Goal: Task Accomplishment & Management: Complete application form

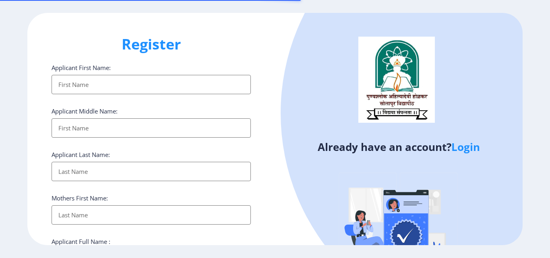
select select
click at [472, 148] on link "Login" at bounding box center [466, 147] width 29 height 15
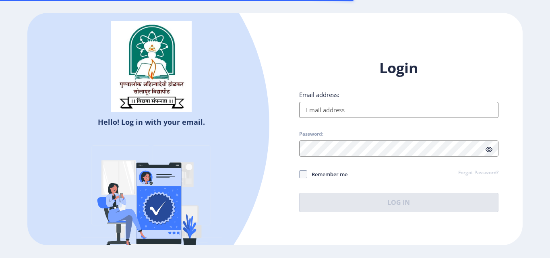
click at [322, 108] on input "Email address:" at bounding box center [398, 110] width 199 height 16
type input "[EMAIL_ADDRESS][DOMAIN_NAME]"
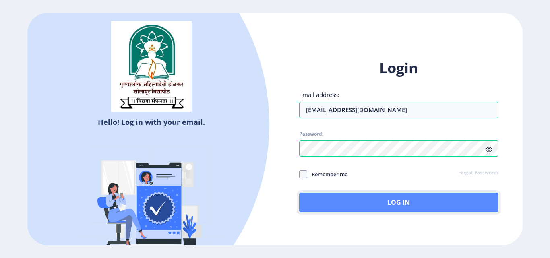
click at [376, 201] on button "Log In" at bounding box center [398, 202] width 199 height 19
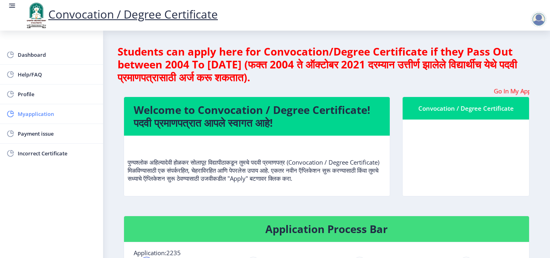
click at [34, 118] on span "Myapplication" at bounding box center [57, 114] width 79 height 10
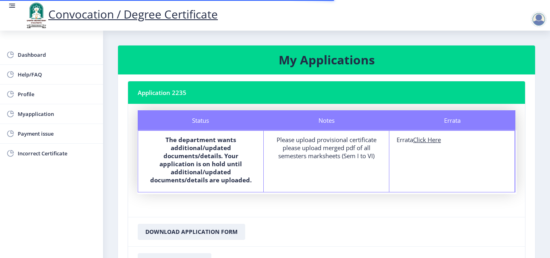
scroll to position [40, 0]
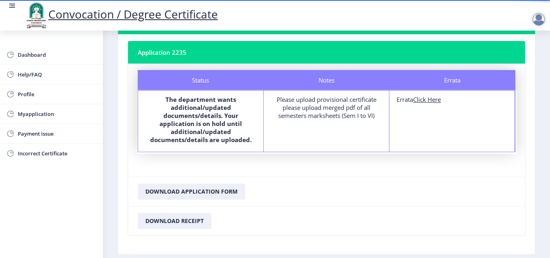
click at [436, 100] on u "Click Here" at bounding box center [427, 99] width 28 height 8
select select
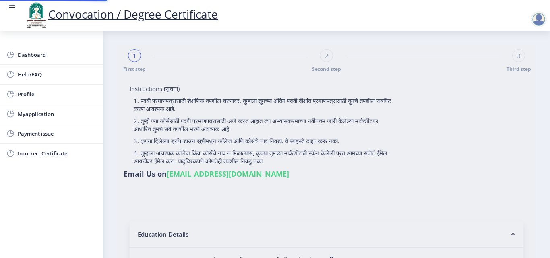
type input "201432500162582"
select select "Regular"
select select "2017"
select select "May"
select select "Grade A"
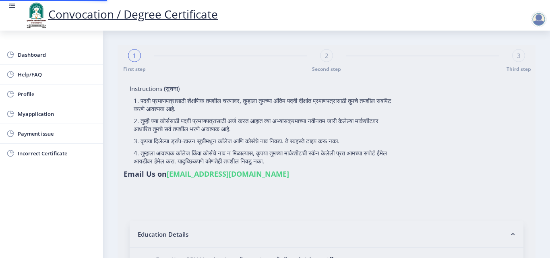
type input "364573"
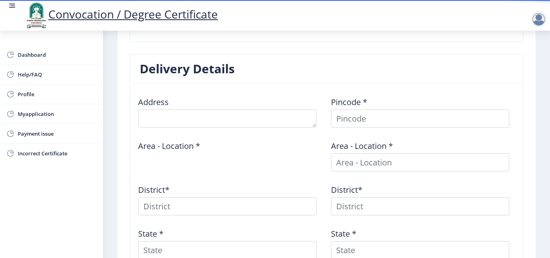
scroll to position [282, 0]
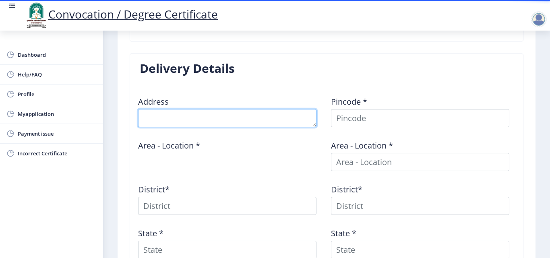
click at [223, 122] on textarea at bounding box center [227, 118] width 179 height 18
type textarea "EKSHIV"
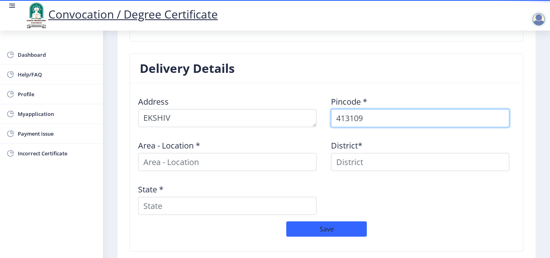
type input "413109"
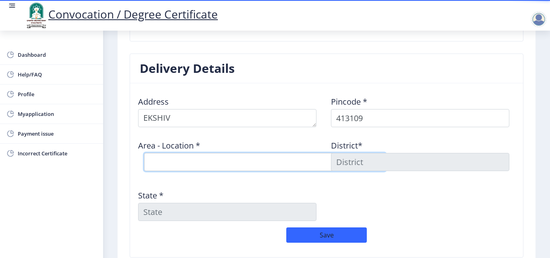
click at [212, 158] on select "Select Area Location [GEOGRAPHIC_DATA] B.O Dharmapuri B.O Ekshiv [PERSON_NAME] …" at bounding box center [265, 162] width 242 height 18
select select "3: Object"
click at [144, 153] on select "Select Area Location [GEOGRAPHIC_DATA] B.O Dharmapuri B.O Ekshiv [PERSON_NAME] …" at bounding box center [265, 162] width 242 height 18
type input "SOLAPUR"
type input "[GEOGRAPHIC_DATA]"
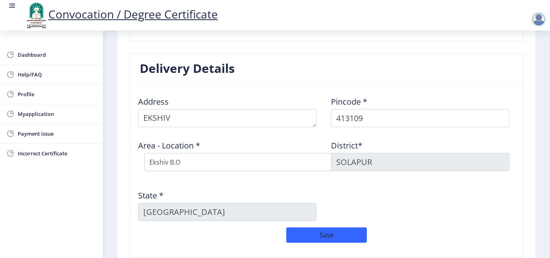
click at [386, 209] on div "Address Pincode * 413109 Area - Location * Select Area Location [GEOGRAPHIC_DAT…" at bounding box center [327, 159] width 386 height 138
click at [345, 229] on button "Save" at bounding box center [326, 235] width 81 height 15
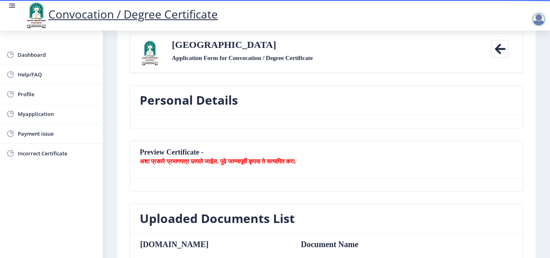
scroll to position [0, 0]
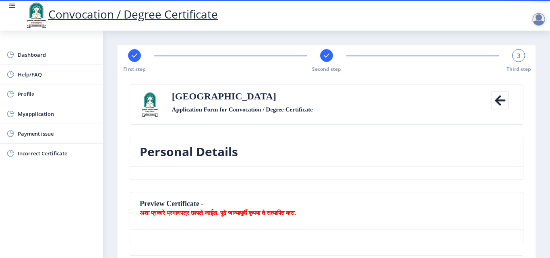
click at [517, 56] on span "3" at bounding box center [519, 56] width 4 height 8
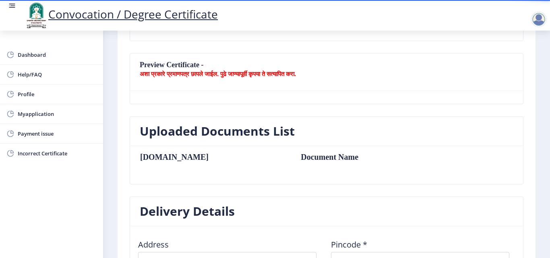
scroll to position [121, 0]
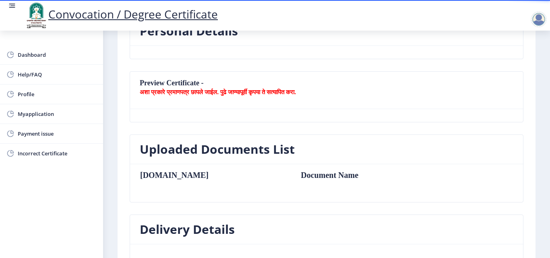
click at [295, 92] on b "अशा प्रकारे प्रमाणपत्र छापले जाईल. पुढे जाण्यापूर्वी कृपया ते सत्यापित करा." at bounding box center [218, 92] width 156 height 8
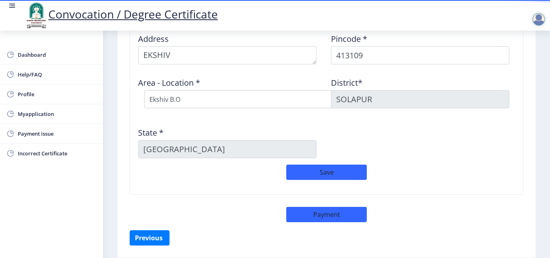
scroll to position [363, 0]
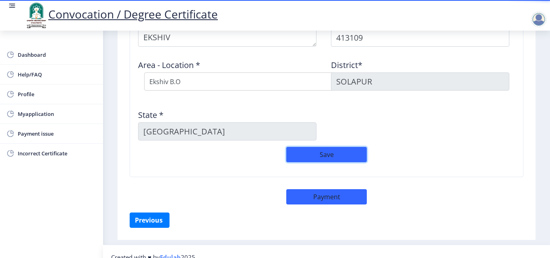
click at [341, 155] on button "Save" at bounding box center [326, 154] width 81 height 15
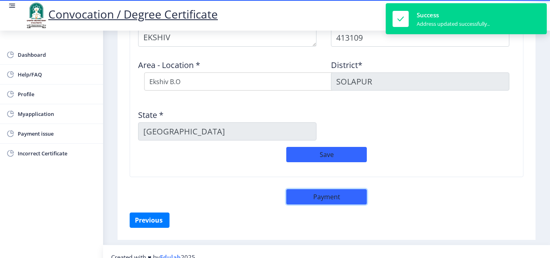
click at [334, 198] on button "Payment" at bounding box center [326, 196] width 81 height 15
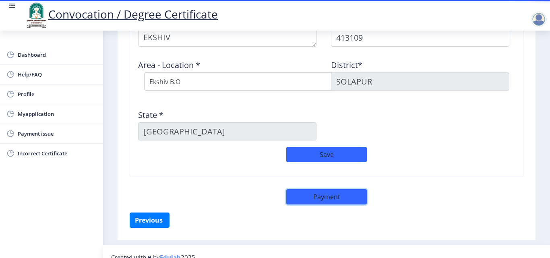
click at [298, 197] on button "Payment" at bounding box center [326, 196] width 81 height 15
click at [50, 115] on span "Myapplication" at bounding box center [57, 114] width 79 height 10
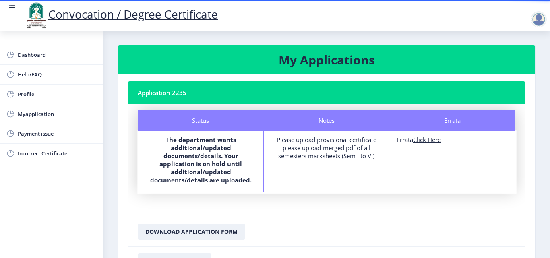
click at [425, 138] on u "Click Here" at bounding box center [427, 140] width 28 height 8
select select
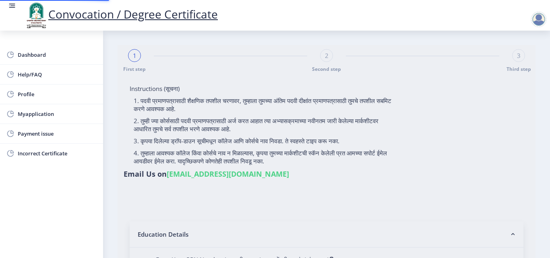
type input "201432500162582"
select select "Regular"
select select "2017"
select select "May"
select select "Grade A"
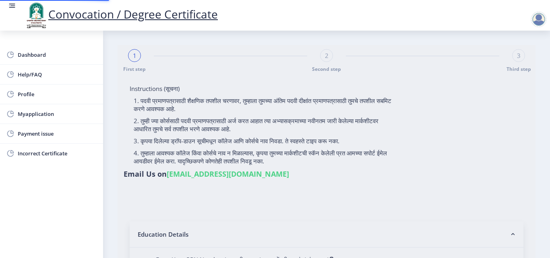
type input "364573"
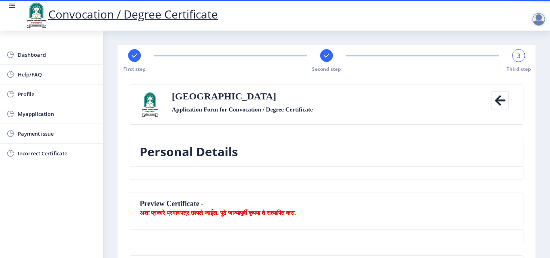
click at [219, 110] on label "Application Form for Convocation / Degree Certificate" at bounding box center [242, 110] width 141 height 10
click at [498, 100] on icon at bounding box center [500, 100] width 18 height 18
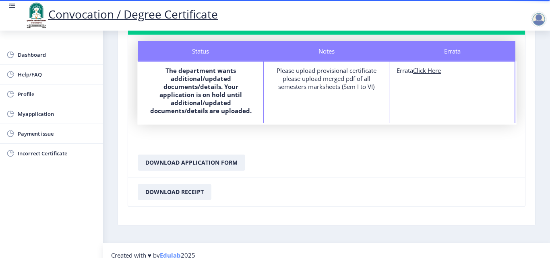
scroll to position [71, 0]
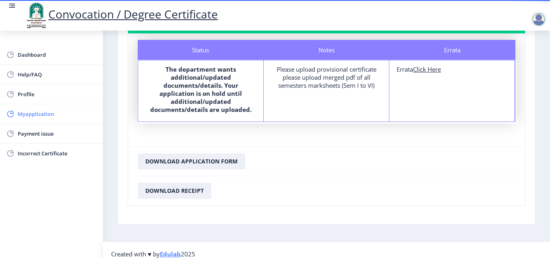
click at [41, 116] on span "Myapplication" at bounding box center [57, 114] width 79 height 10
click at [27, 116] on span "Myapplication" at bounding box center [57, 114] width 79 height 10
click at [31, 58] on span "Dashboard" at bounding box center [57, 55] width 79 height 10
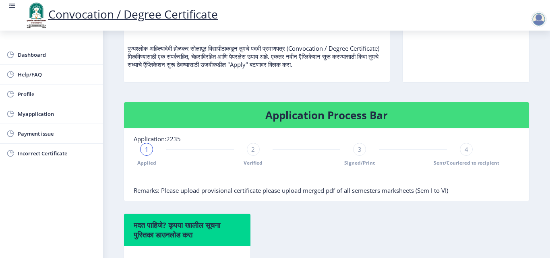
scroll to position [133, 0]
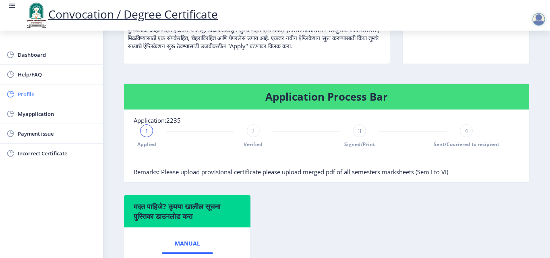
click at [27, 89] on link "Profile" at bounding box center [51, 94] width 103 height 19
select select
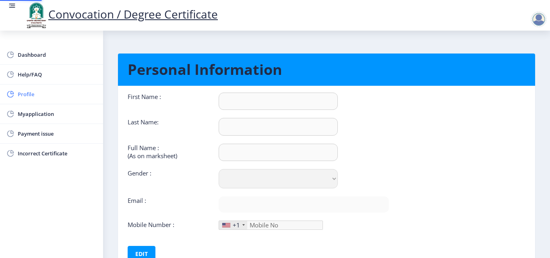
type input "RESHMA"
type input "SHENDAGE"
type input "SHENDAGE RESHMA KAILAS"
select select "[DEMOGRAPHIC_DATA]"
type input "[EMAIL_ADDRESS][DOMAIN_NAME]"
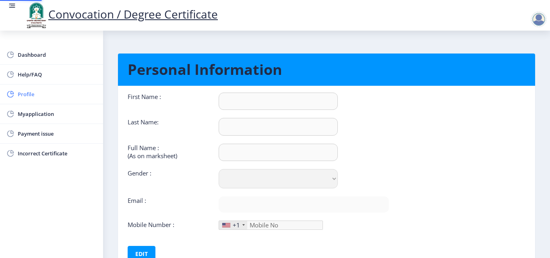
type input "8484054141"
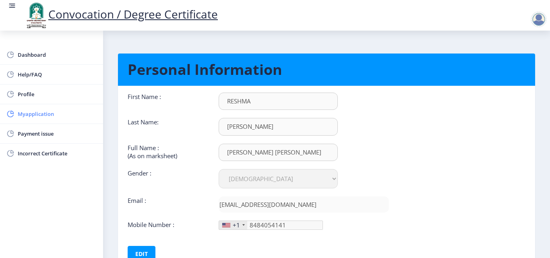
click at [33, 116] on span "Myapplication" at bounding box center [57, 114] width 79 height 10
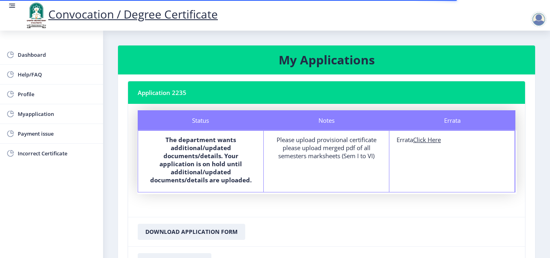
click at [333, 154] on div "Please upload provisional certificate please upload merged pdf of all semesters…" at bounding box center [326, 148] width 111 height 24
click at [426, 140] on u "Click Here" at bounding box center [427, 140] width 28 height 8
select select "Regular"
select select "2017"
select select "May"
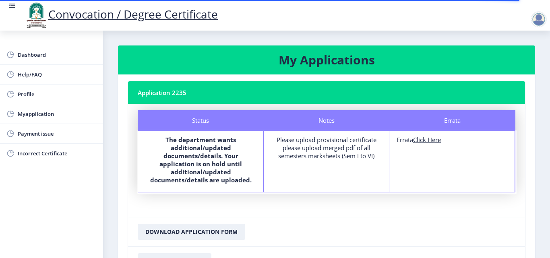
select select "Grade A"
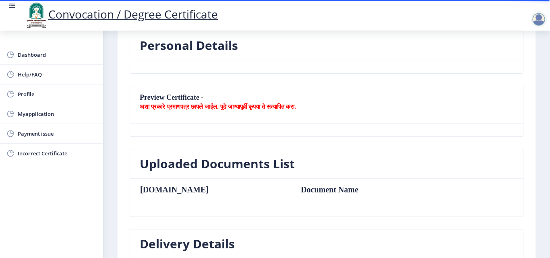
scroll to position [308, 0]
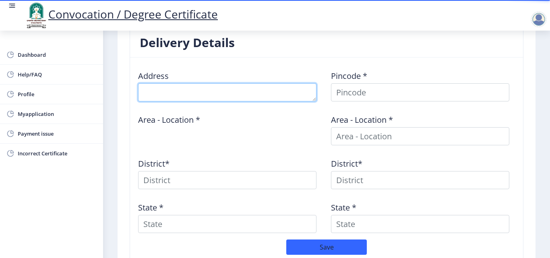
click at [170, 94] on textarea at bounding box center [227, 92] width 179 height 18
type textarea "EKSHIV"
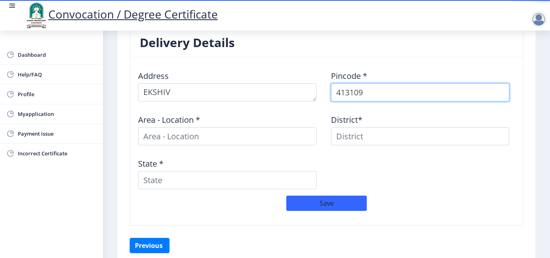
type input "413109"
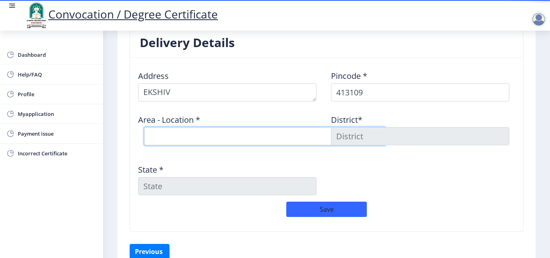
click at [201, 135] on select "Select Area Location Dahigaon B.O Dharmapuri B.O Ekshiv B.O Gursale B.O Kurbavi…" at bounding box center [265, 136] width 242 height 18
select select "3: Object"
click at [144, 127] on select "Select Area Location Dahigaon B.O Dharmapuri B.O Ekshiv B.O Gursale B.O Kurbavi…" at bounding box center [265, 136] width 242 height 18
type input "SOLAPUR"
type input "Maharashtra"
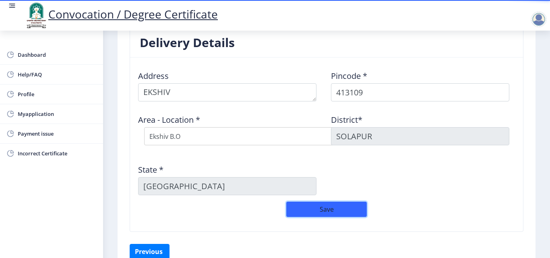
click at [328, 207] on button "Save" at bounding box center [326, 209] width 81 height 15
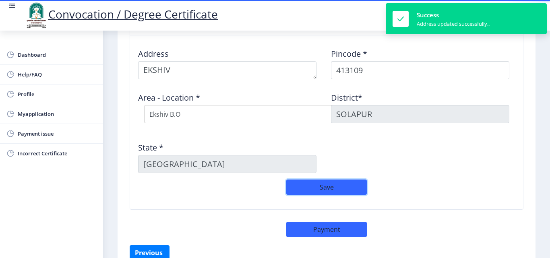
scroll to position [374, 0]
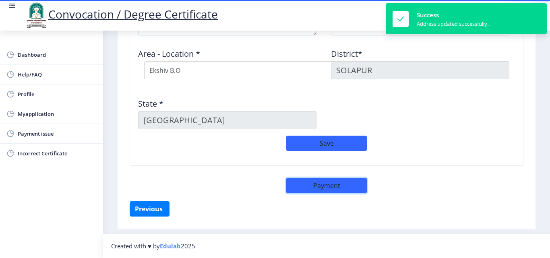
click at [329, 189] on button "Payment" at bounding box center [326, 185] width 81 height 15
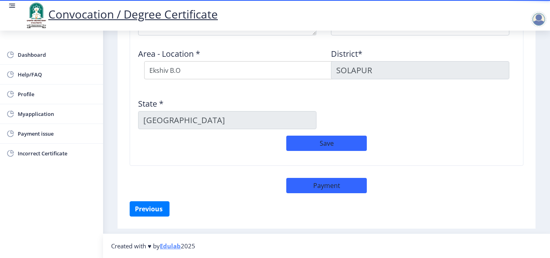
drag, startPoint x: 477, startPoint y: 15, endPoint x: 386, endPoint y: 93, distance: 120.0
click at [341, 187] on button "Payment" at bounding box center [326, 185] width 81 height 15
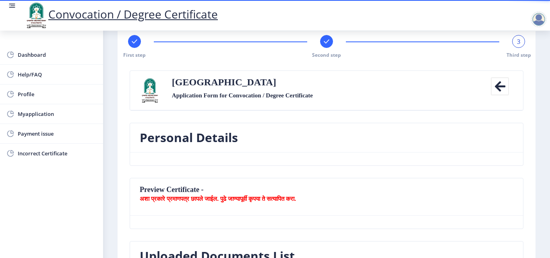
scroll to position [11, 0]
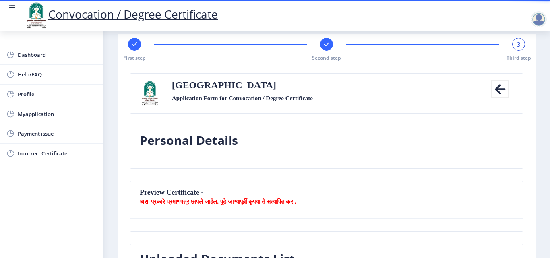
click at [498, 91] on icon at bounding box center [500, 89] width 18 height 18
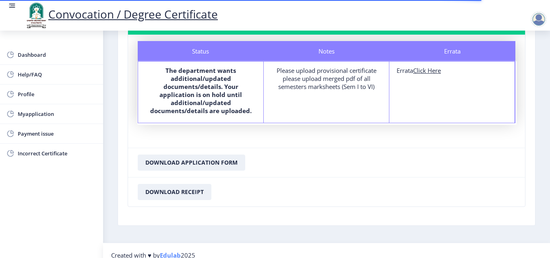
scroll to position [71, 0]
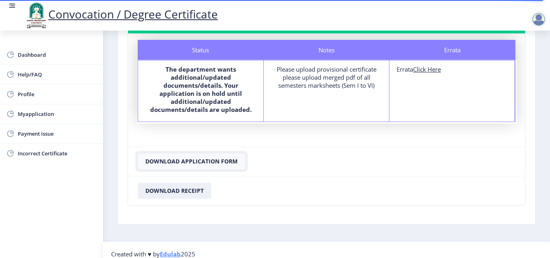
click at [215, 154] on button "Download Application Form" at bounding box center [192, 162] width 108 height 16
click at [299, 176] on nb-card-footer "Download Receipt" at bounding box center [326, 190] width 397 height 29
click at [183, 186] on button "Download Receipt" at bounding box center [175, 191] width 74 height 16
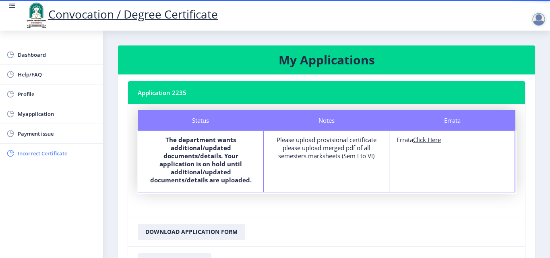
click at [41, 152] on span "Incorrect Certificate" at bounding box center [57, 154] width 79 height 10
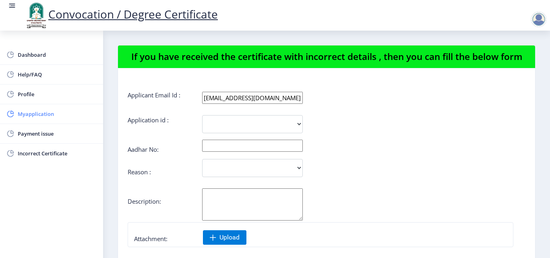
click at [23, 116] on span "Myapplication" at bounding box center [57, 114] width 79 height 10
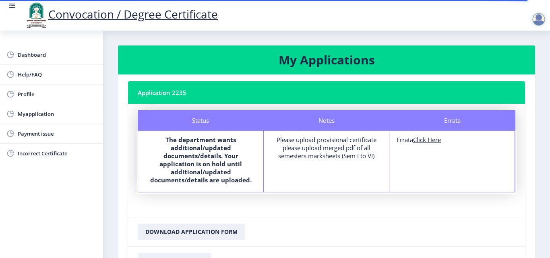
click at [345, 68] on h3 "My Applications" at bounding box center [327, 60] width 398 height 16
click at [307, 89] on nb-card-header "Application 2235" at bounding box center [326, 92] width 397 height 23
click at [540, 19] on div at bounding box center [539, 19] width 16 height 16
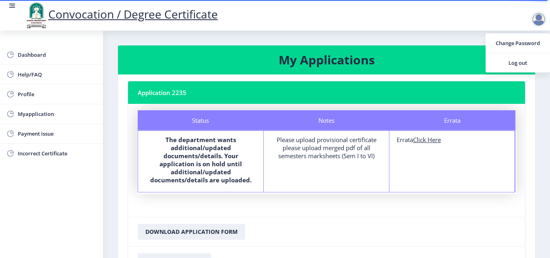
click at [387, 206] on nb-card-body "Status Notes Errata Status The department wants additional/updated documents/de…" at bounding box center [326, 160] width 397 height 113
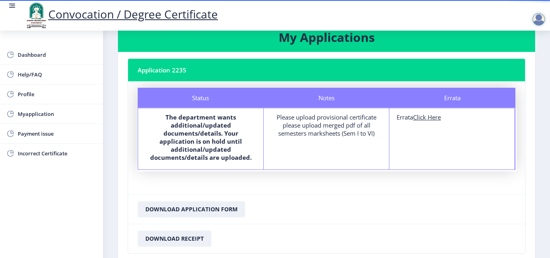
scroll to position [40, 0]
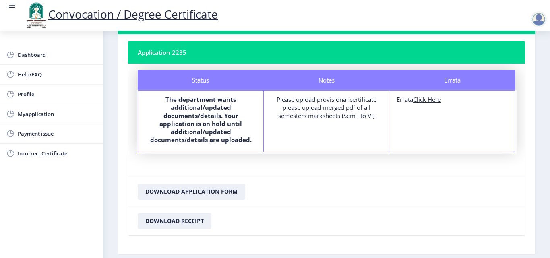
click at [420, 99] on u "Click Here" at bounding box center [427, 99] width 28 height 8
select select
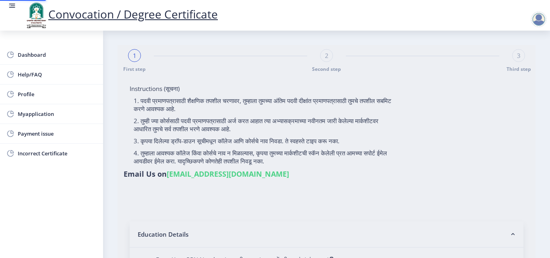
type input "201432500162582"
select select "Regular"
select select "2017"
select select "May"
select select "Grade A"
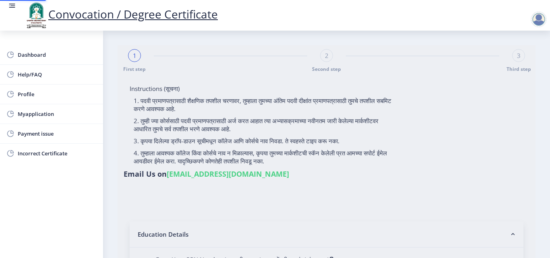
type input "364573"
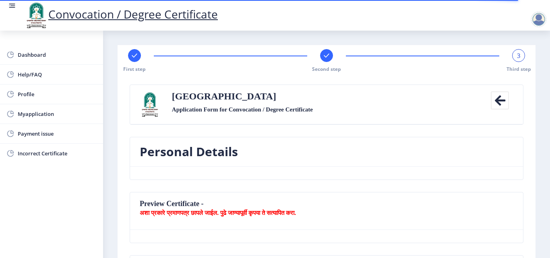
click at [328, 59] on rect at bounding box center [327, 56] width 8 height 8
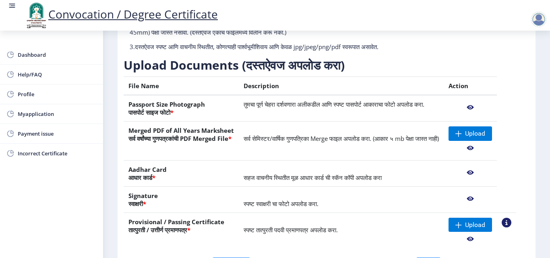
scroll to position [121, 0]
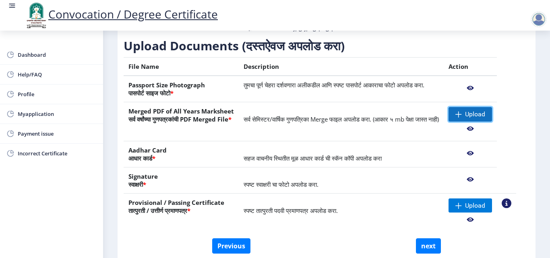
click at [486, 118] on span "Upload" at bounding box center [475, 114] width 20 height 8
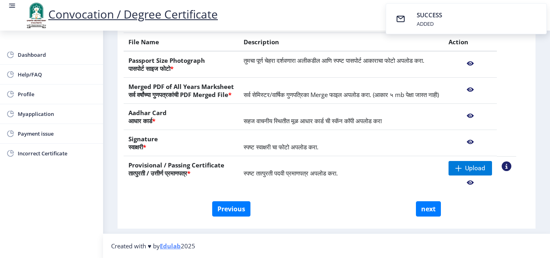
scroll to position [161, 0]
click at [462, 166] on span at bounding box center [459, 168] width 6 height 6
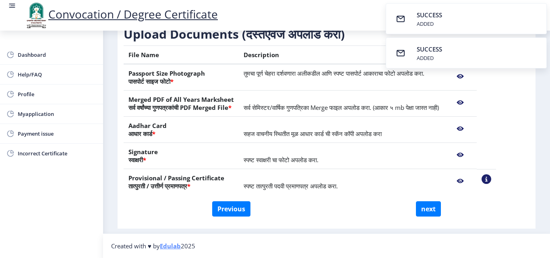
scroll to position [141, 0]
click at [428, 208] on button "next" at bounding box center [428, 208] width 25 height 15
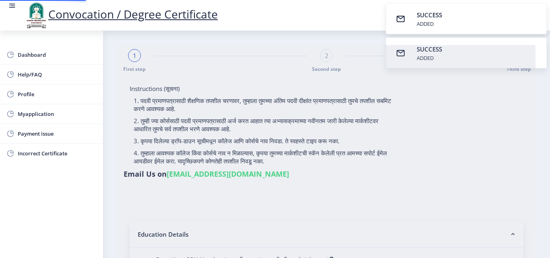
select select
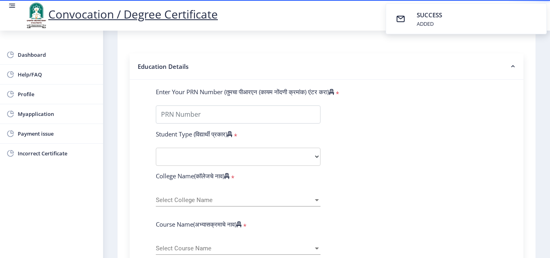
scroll to position [165, 0]
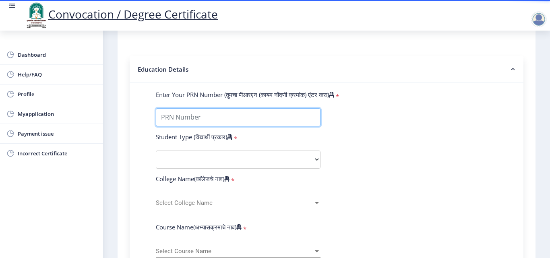
click at [248, 115] on input "Enter Your PRN Number (तुमचा पीआरएन (कायम नोंदणी क्रमांक) एंटर करा)" at bounding box center [238, 117] width 165 height 18
type input "201432500162582"
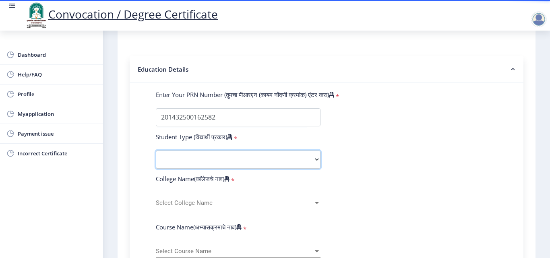
click at [239, 159] on select "Select Student Type Regular External" at bounding box center [238, 160] width 165 height 18
select select "Regular"
click at [156, 151] on select "Select Student Type Regular External" at bounding box center [238, 160] width 165 height 18
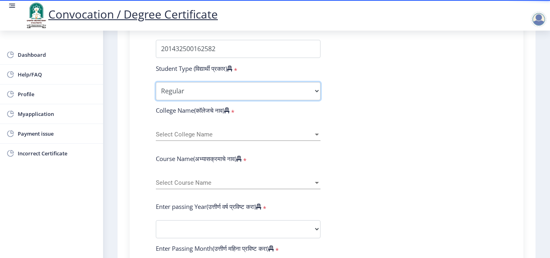
scroll to position [246, 0]
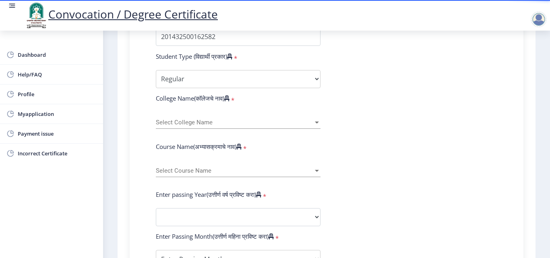
click at [270, 124] on span "Select College Name" at bounding box center [235, 122] width 158 height 7
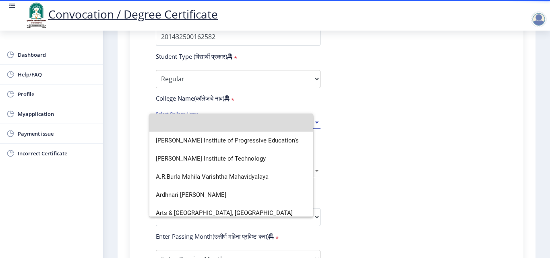
click at [270, 124] on input at bounding box center [231, 123] width 151 height 18
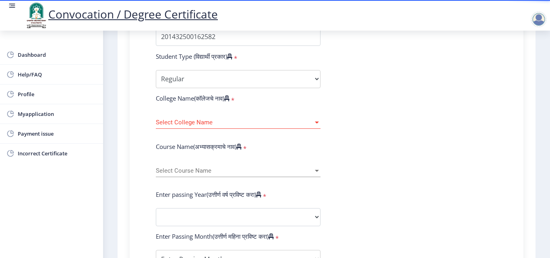
click at [278, 116] on div "Select College Name Select College Name" at bounding box center [238, 120] width 165 height 17
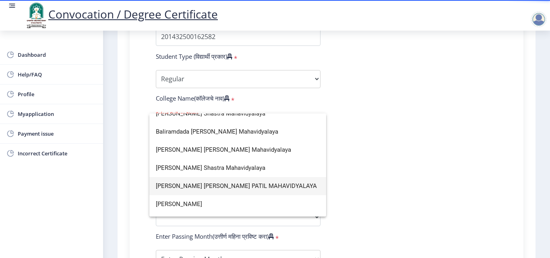
scroll to position [40, 0]
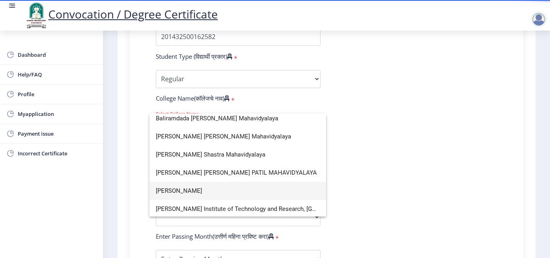
type input "SHAN"
click at [220, 193] on span "Shankarrao Mohite Mahavidyalaya" at bounding box center [238, 191] width 164 height 18
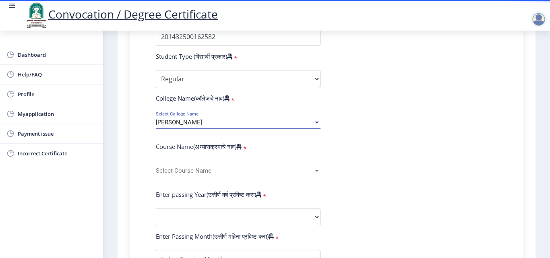
click at [206, 169] on span "Select Course Name" at bounding box center [235, 171] width 158 height 7
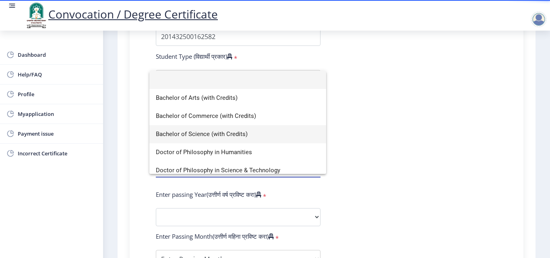
click at [220, 133] on span "Bachelor of Science (with Credits)" at bounding box center [238, 134] width 164 height 18
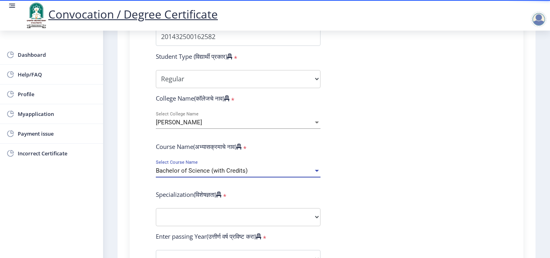
scroll to position [286, 0]
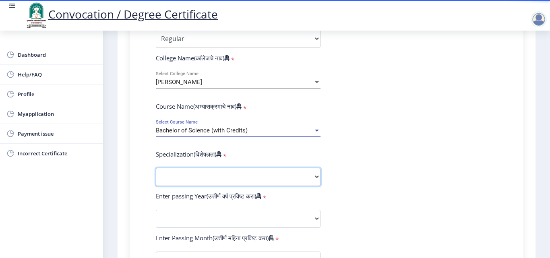
click at [241, 176] on select "Specialization Botany Chemistry Computer Science Electronics Geology Mathematic…" at bounding box center [238, 177] width 165 height 18
select select "Mathematics"
click at [156, 168] on select "Specialization Botany Chemistry Computer Science Electronics Geology Mathematic…" at bounding box center [238, 177] width 165 height 18
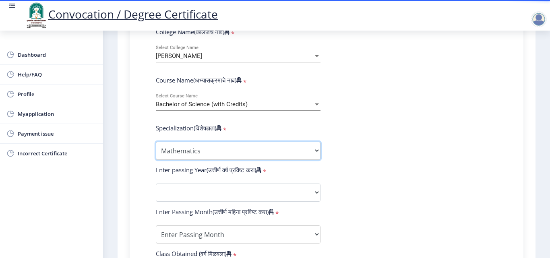
scroll to position [326, 0]
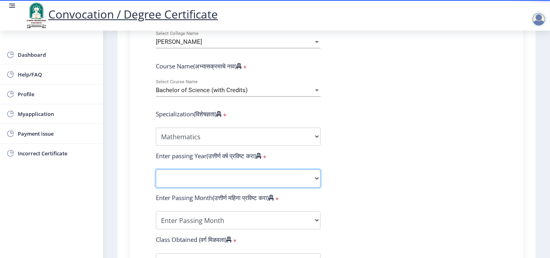
click at [282, 174] on select "2025 2024 2023 2022 2021 2020 2019 2018 2017 2016 2015 2014 2013 2012 2011 2010…" at bounding box center [238, 179] width 165 height 18
select select "2017"
click at [156, 170] on select "2025 2024 2023 2022 2021 2020 2019 2018 2017 2016 2015 2014 2013 2012 2011 2010…" at bounding box center [238, 179] width 165 height 18
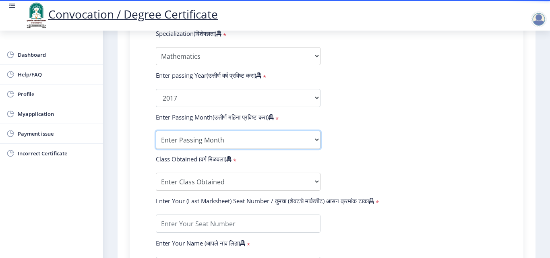
click at [239, 141] on select "Enter Passing Month March April May October November December" at bounding box center [238, 140] width 165 height 18
select select "May"
click at [156, 131] on select "Enter Passing Month March April May October November December" at bounding box center [238, 140] width 165 height 18
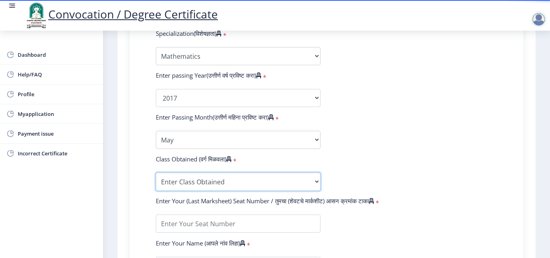
click at [226, 177] on select "Enter Class Obtained FIRST CLASS WITH DISTINCTION FIRST CLASS HIGHER SECOND CLA…" at bounding box center [238, 182] width 165 height 18
select select "Grade O"
click at [156, 173] on select "Enter Class Obtained FIRST CLASS WITH DISTINCTION FIRST CLASS HIGHER SECOND CLA…" at bounding box center [238, 182] width 165 height 18
click at [400, 124] on form "Enter Your PRN Number (तुमचा पीआरएन (कायम नोंदणी क्रमांक) एंटर करा) * Student T…" at bounding box center [327, 83] width 354 height 469
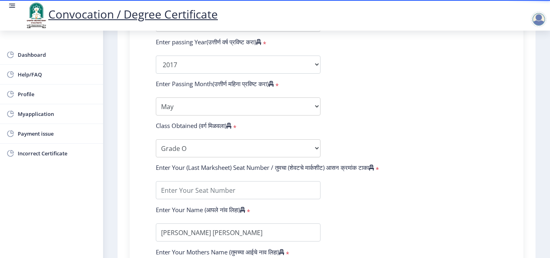
scroll to position [488, 0]
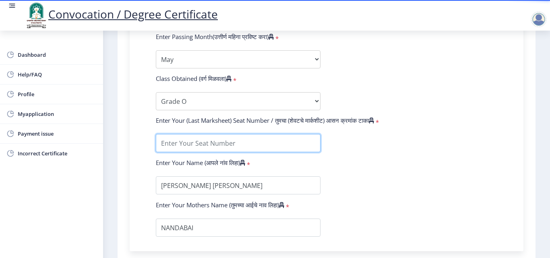
click at [271, 151] on input "textarea" at bounding box center [238, 143] width 165 height 18
click at [391, 198] on form "Enter Your PRN Number (तुमचा पीआरएन (कायम नोंदणी क्रमांक) एंटर करा) * Student T…" at bounding box center [327, 2] width 354 height 469
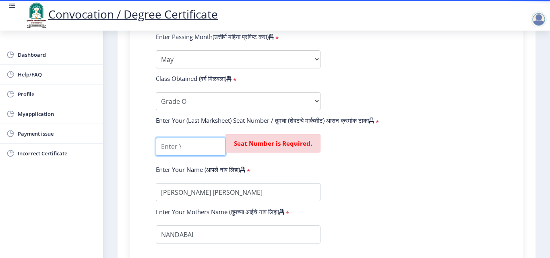
click at [201, 142] on input "textarea" at bounding box center [191, 147] width 70 height 18
click at [430, 169] on form "Enter Your PRN Number (तुमचा पीआरएन (कायम नोंदणी क्रमांक) एंटर करा) * Student T…" at bounding box center [327, 6] width 354 height 476
click at [182, 145] on input "textarea" at bounding box center [191, 147] width 70 height 18
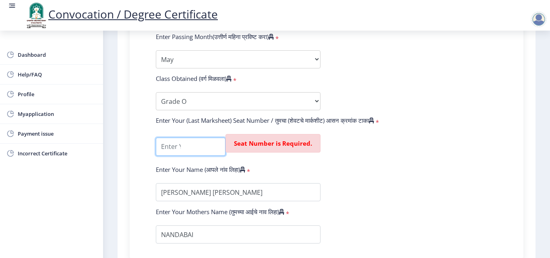
type input "1"
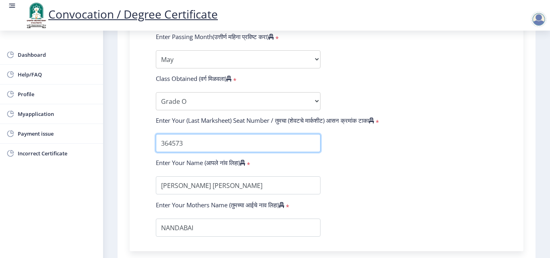
type input "364573"
click at [430, 166] on form "Enter Your PRN Number (तुमचा पीआरएन (कायम नोंदणी क्रमांक) एंटर करा) * Student T…" at bounding box center [327, 2] width 354 height 469
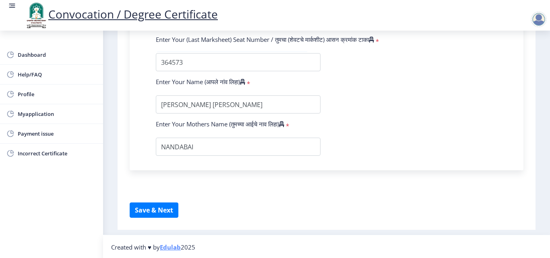
scroll to position [570, 0]
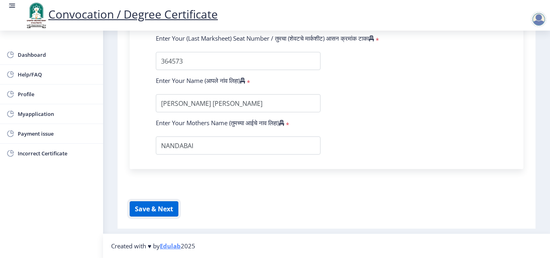
click at [166, 210] on button "Save & Next" at bounding box center [154, 208] width 49 height 15
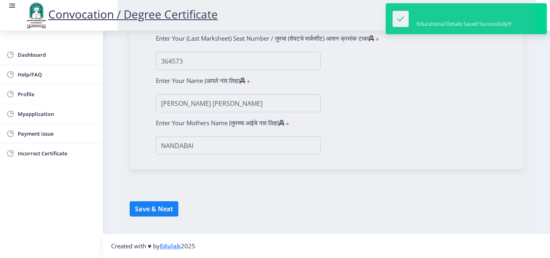
select select
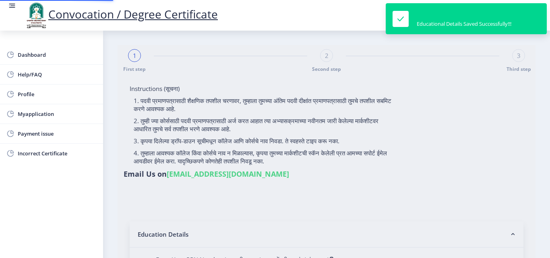
type input "201432500162582"
select select "Regular"
select select "2017"
select select "May"
select select "Grade O"
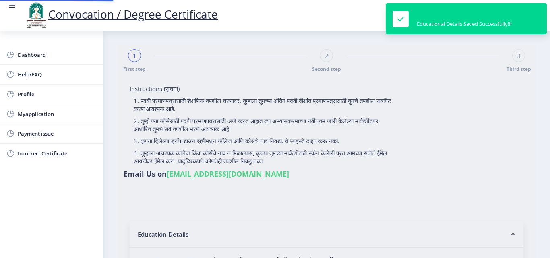
type input "364573"
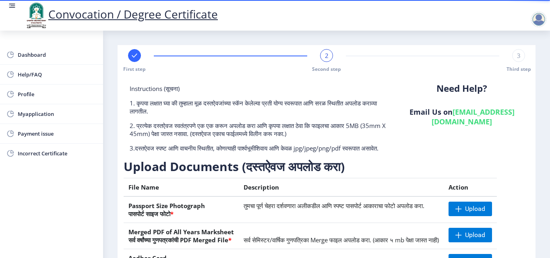
click at [517, 58] on span "3" at bounding box center [519, 56] width 4 height 8
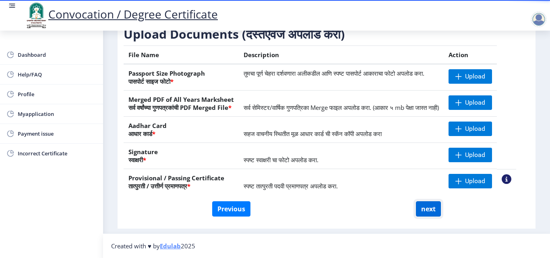
click at [429, 206] on button "next" at bounding box center [428, 208] width 25 height 15
select select
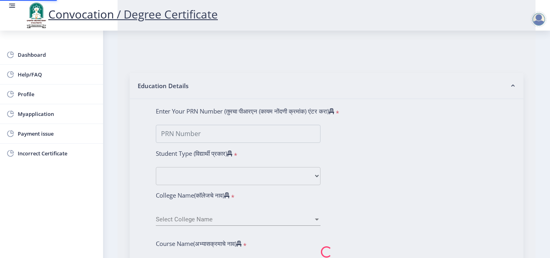
scroll to position [0, 0]
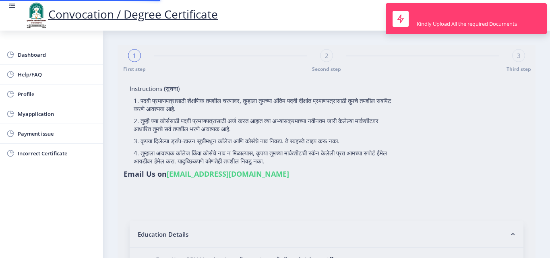
type input "201432500162582"
select select "Regular"
select select "2017"
select select "May"
select select "Grade O"
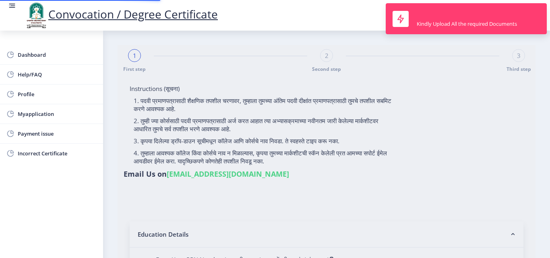
type input "364573"
select select "Mathematics"
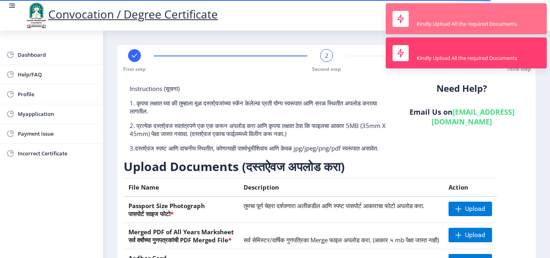
click at [469, 21] on div "Kindly Upload All the required Documents" at bounding box center [467, 23] width 100 height 7
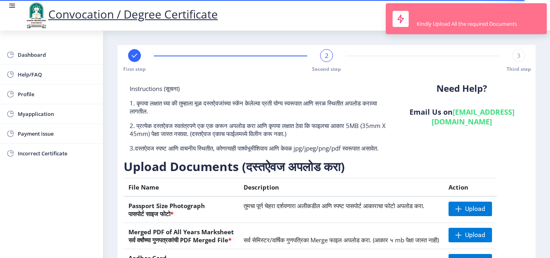
click at [470, 26] on div "Kindly Upload All the required Documents" at bounding box center [467, 23] width 100 height 7
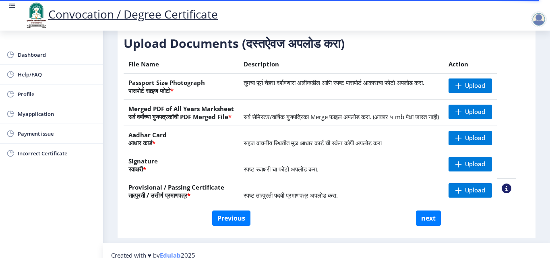
scroll to position [149, 0]
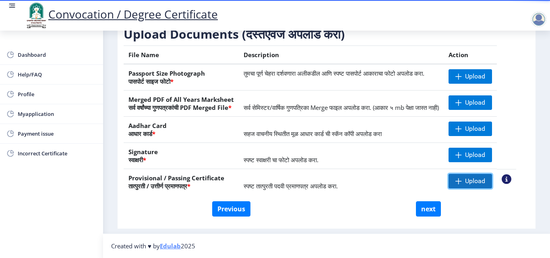
click at [476, 183] on span "Upload" at bounding box center [475, 181] width 20 height 8
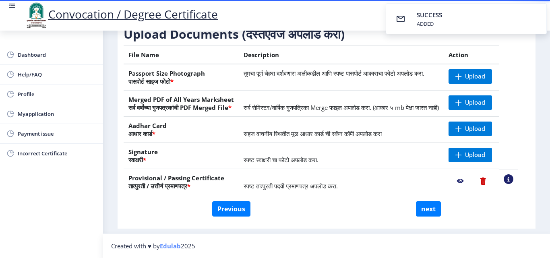
scroll to position [108, 0]
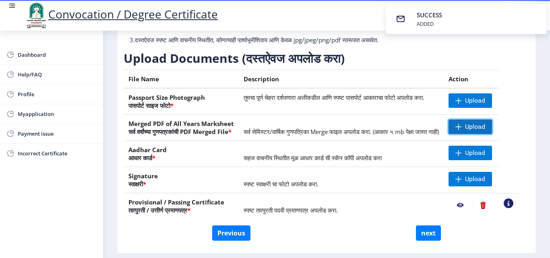
click at [477, 131] on span "Upload" at bounding box center [475, 127] width 20 height 8
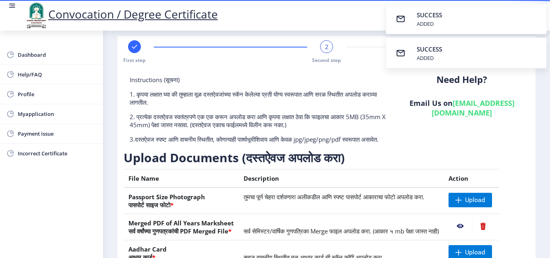
scroll to position [0, 0]
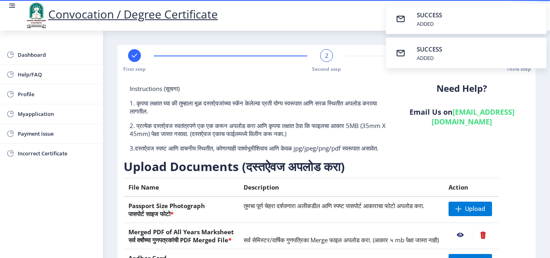
click at [502, 52] on nb-toast "SUCCESS ADDED" at bounding box center [466, 52] width 161 height 31
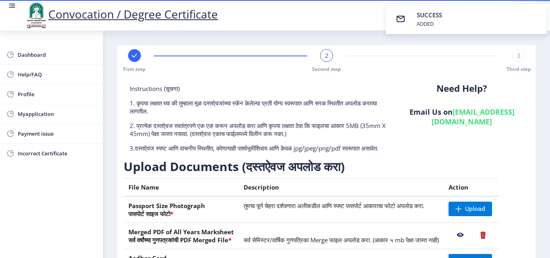
click at [486, 18] on nb-toast "SUCCESS ADDED" at bounding box center [466, 18] width 161 height 31
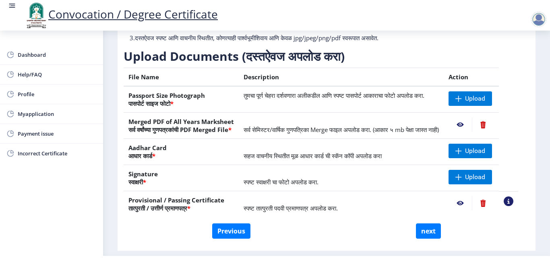
scroll to position [121, 0]
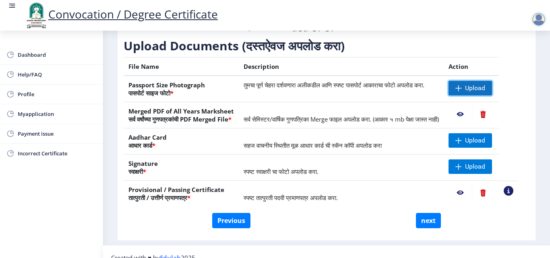
click at [462, 91] on span at bounding box center [459, 88] width 6 height 6
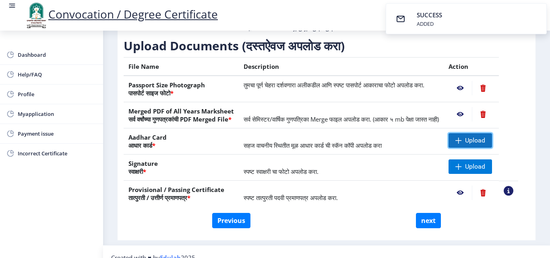
click at [486, 145] on span "Upload" at bounding box center [475, 141] width 20 height 8
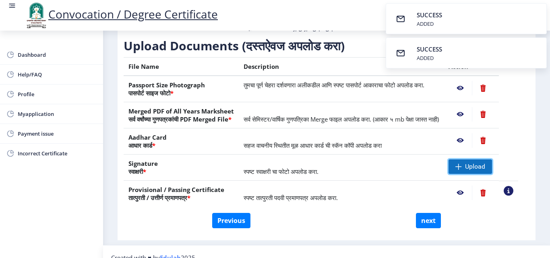
click at [480, 171] on span "Upload" at bounding box center [475, 167] width 20 height 8
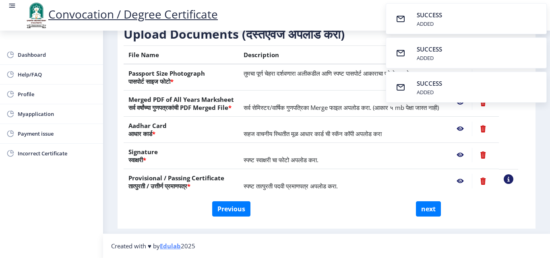
scroll to position [149, 0]
click at [434, 210] on button "next" at bounding box center [428, 208] width 25 height 15
select select
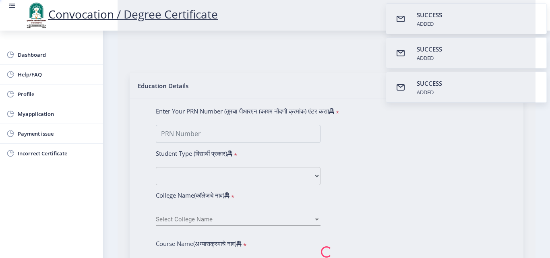
scroll to position [0, 0]
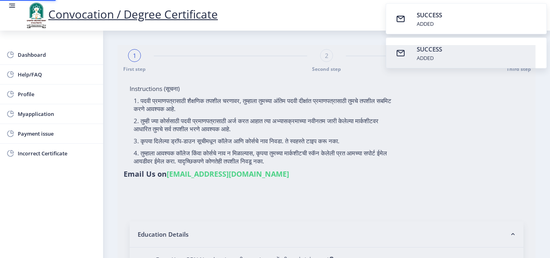
select select
type input "201432500162582"
select select "Regular"
select select "2017"
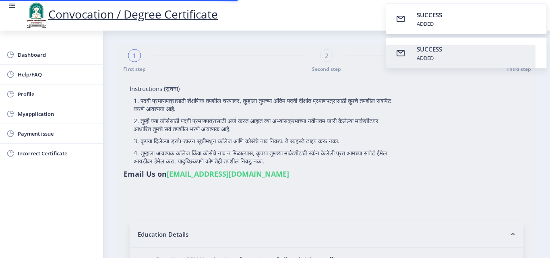
select select "May"
select select "Grade O"
type input "364573"
select select "Mathematics"
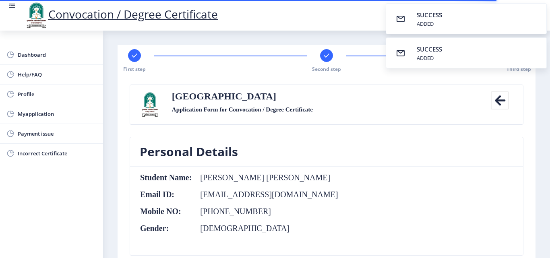
click at [481, 55] on nb-toast "SUCCESS ADDED" at bounding box center [466, 52] width 161 height 31
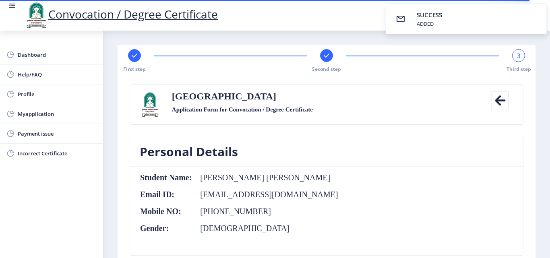
click at [469, 21] on nb-toast "SUCCESS ADDED" at bounding box center [466, 18] width 161 height 31
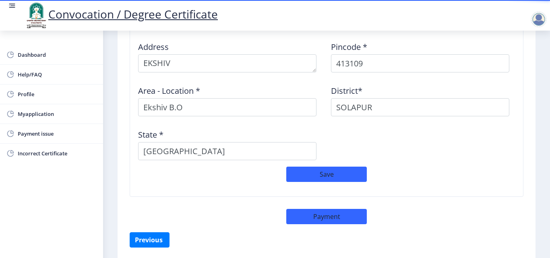
scroll to position [706, 0]
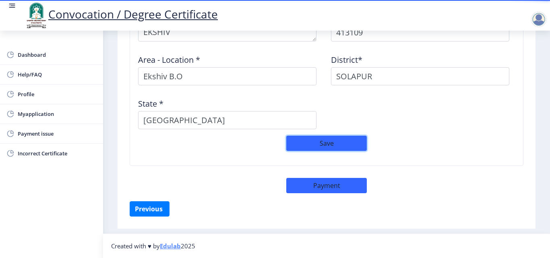
click at [333, 145] on button "Save" at bounding box center [326, 143] width 81 height 15
click at [347, 189] on button "Payment" at bounding box center [326, 185] width 81 height 15
select select "sealed"
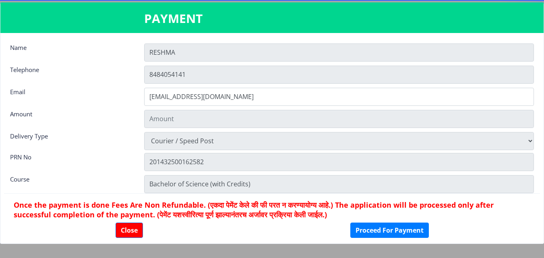
type input "1885"
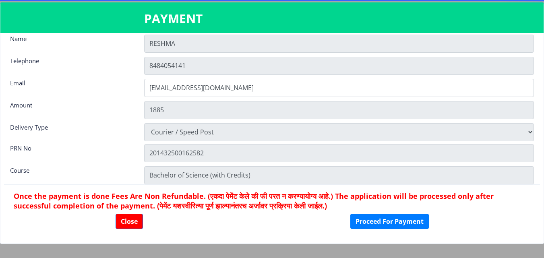
scroll to position [11, 0]
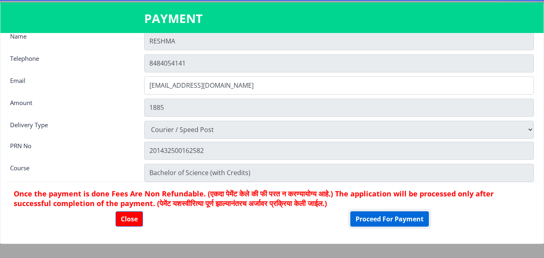
click at [382, 218] on button "Proceed For Payment" at bounding box center [390, 219] width 79 height 15
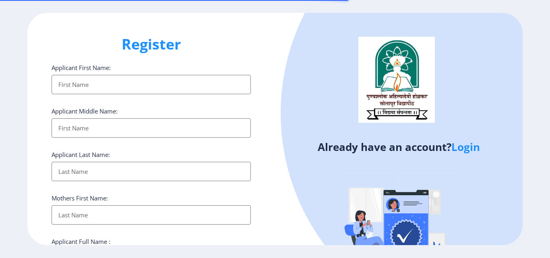
select select
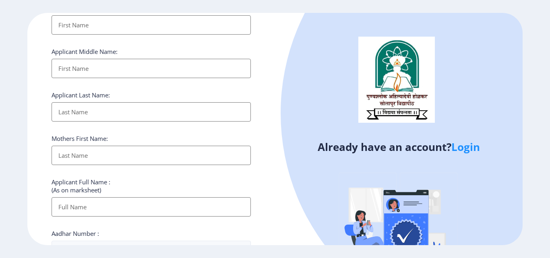
scroll to position [121, 0]
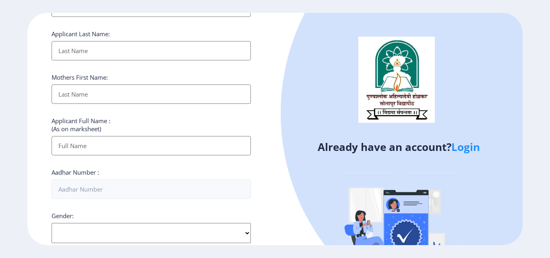
click at [460, 150] on link "Login" at bounding box center [466, 147] width 29 height 15
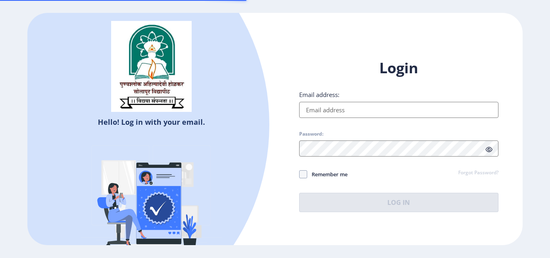
click at [315, 107] on input "Email address:" at bounding box center [398, 110] width 199 height 16
type input "[EMAIL_ADDRESS][DOMAIN_NAME]"
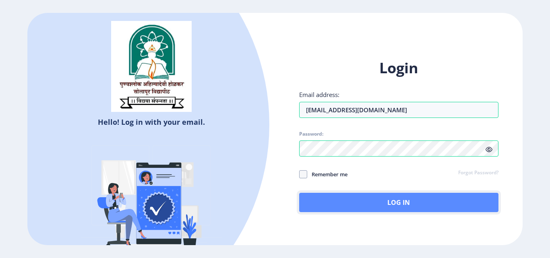
click at [404, 208] on button "Log In" at bounding box center [398, 202] width 199 height 19
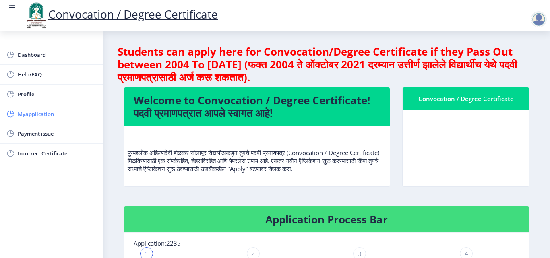
click at [46, 113] on span "Myapplication" at bounding box center [57, 114] width 79 height 10
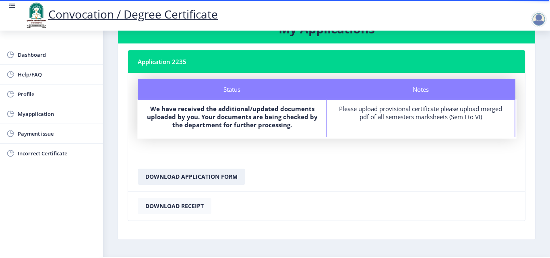
scroll to position [54, 0]
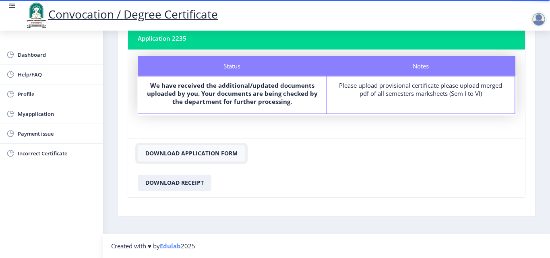
click at [197, 156] on button "Download Application Form" at bounding box center [192, 153] width 108 height 16
click at [198, 183] on button "Download Receipt" at bounding box center [175, 183] width 74 height 16
